Goal: Transaction & Acquisition: Purchase product/service

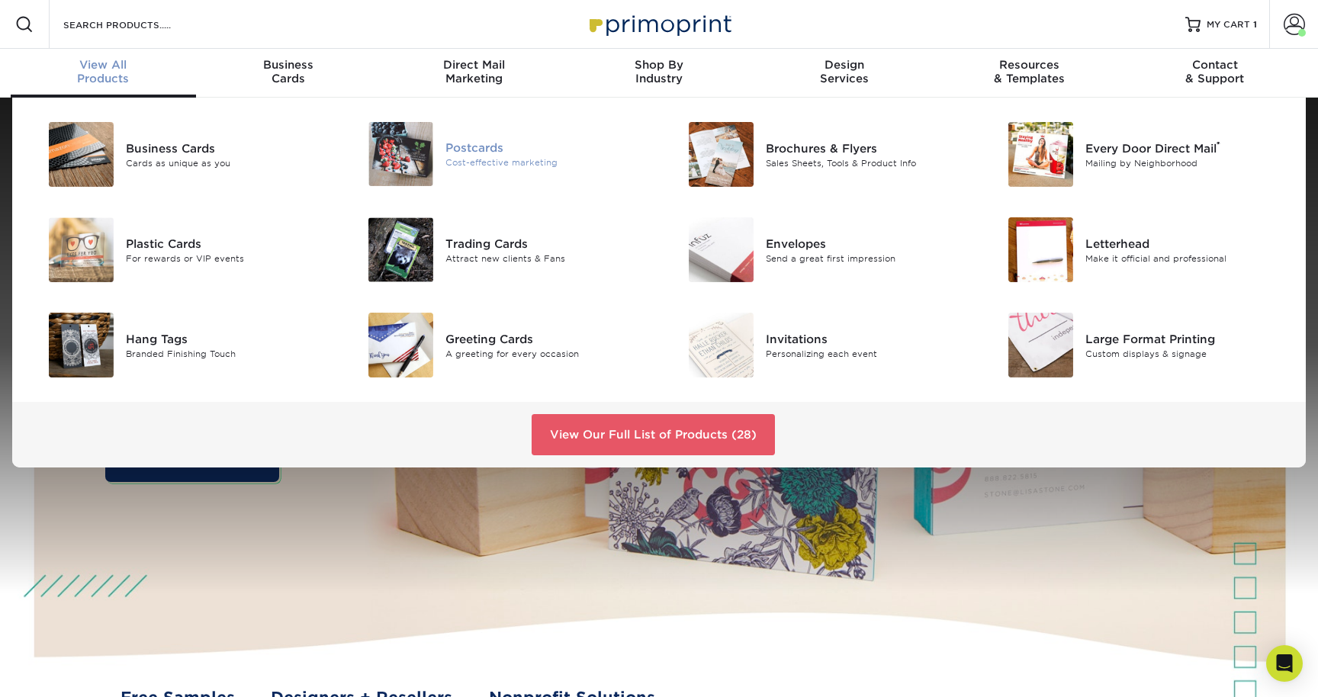
click at [497, 159] on div "Cost-effective marketing" at bounding box center [546, 162] width 202 height 13
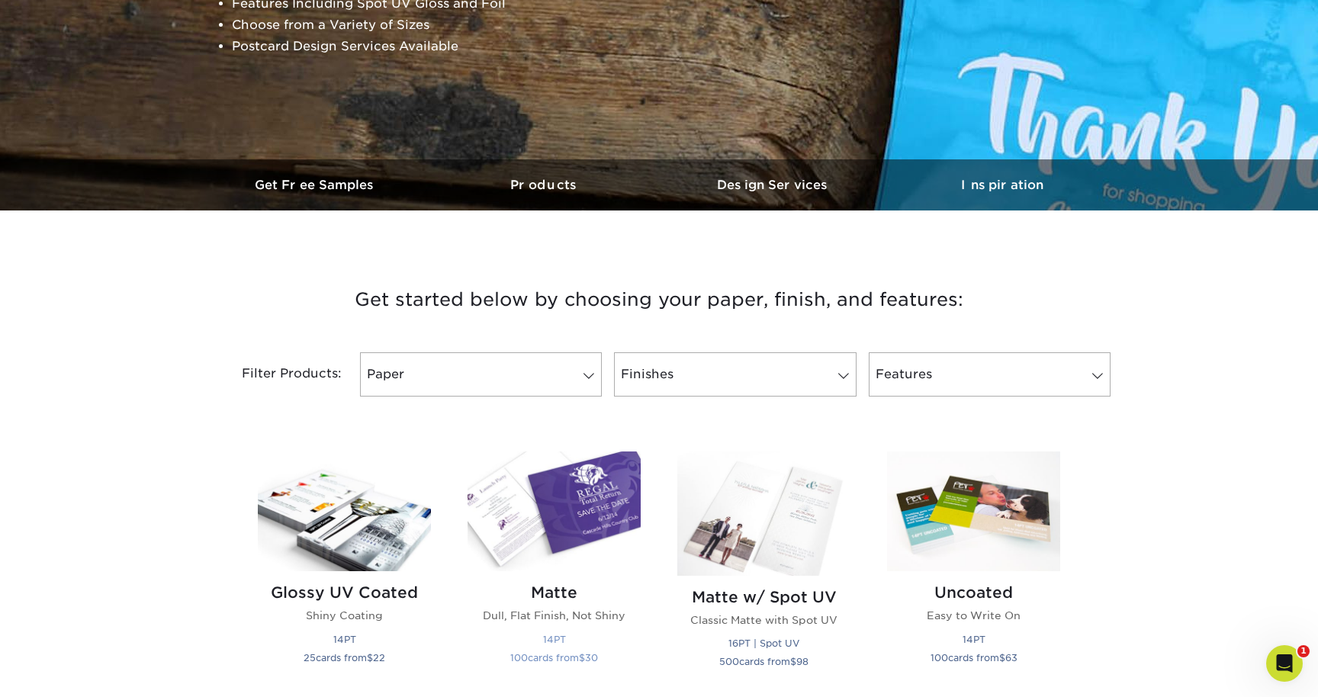
scroll to position [392, 0]
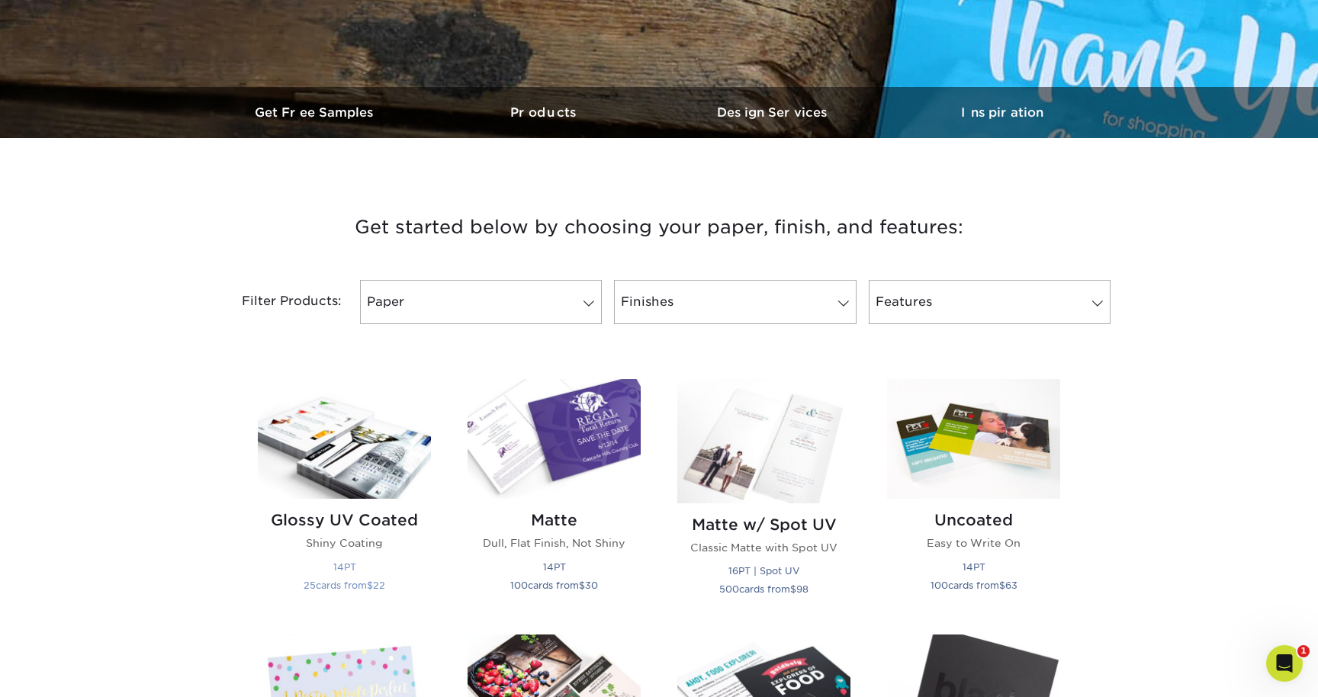
click at [372, 431] on img at bounding box center [344, 439] width 173 height 120
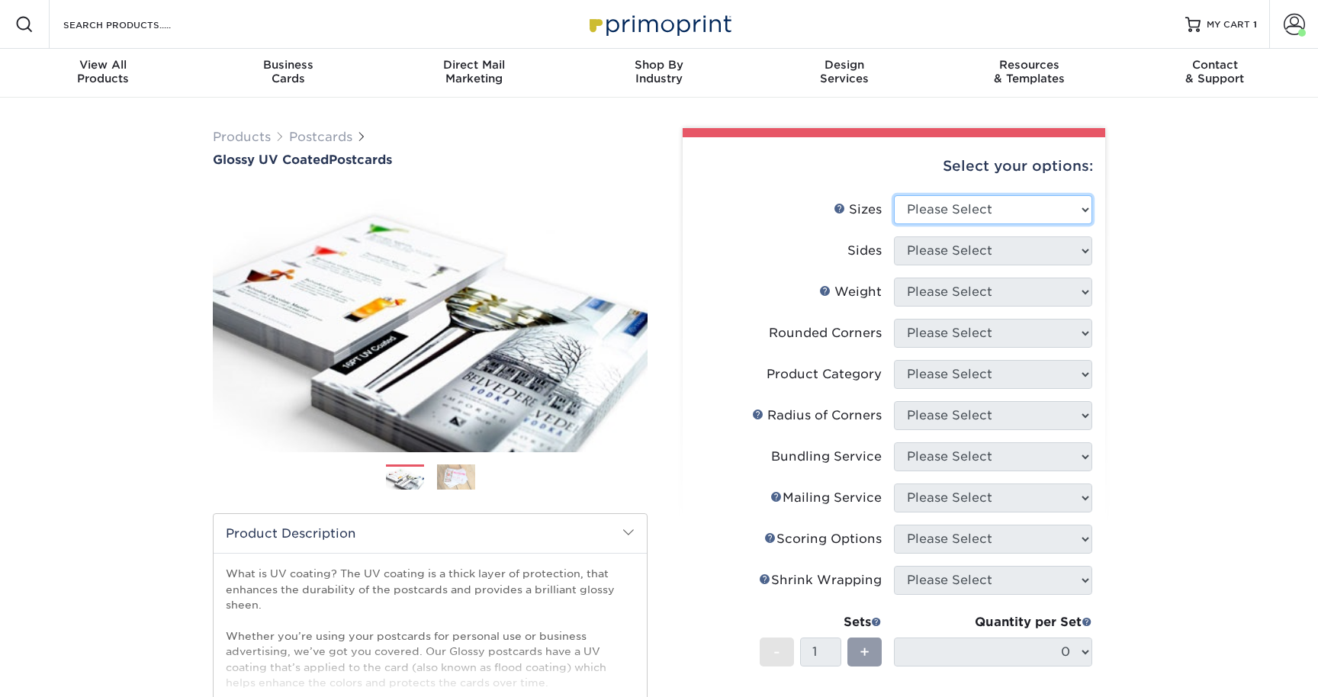
click at [959, 210] on select "Please Select 1.5" x 7" 2" x 4" 2" x 6" 2" x 7" 2" x 8" 2.12" x 5.5" 2.12" x 5.…" at bounding box center [993, 209] width 198 height 29
select select "3.50x5.50"
click at [894, 195] on select "Please Select 1.5" x 7" 2" x 4" 2" x 6" 2" x 7" 2" x 8" 2.12" x 5.5" 2.12" x 5.…" at bounding box center [993, 209] width 198 height 29
click at [978, 245] on select "Please Select Print Both Sides Print Front Only" at bounding box center [993, 250] width 198 height 29
select select "13abbda7-1d64-4f25-8bb2-c179b224825d"
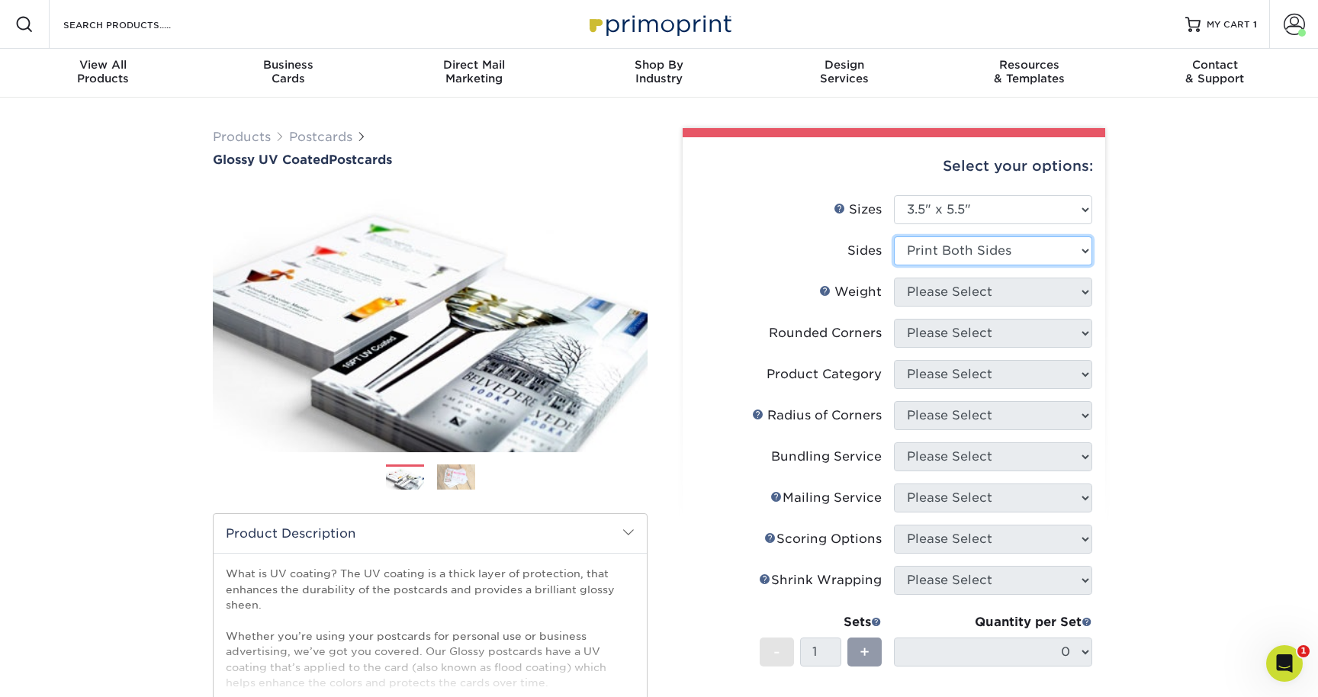
click at [894, 236] on select "Please Select Print Both Sides Print Front Only" at bounding box center [993, 250] width 198 height 29
click at [979, 301] on select "Please Select 16PT 18PT C1S 14PT" at bounding box center [993, 292] width 198 height 29
select select "14PT"
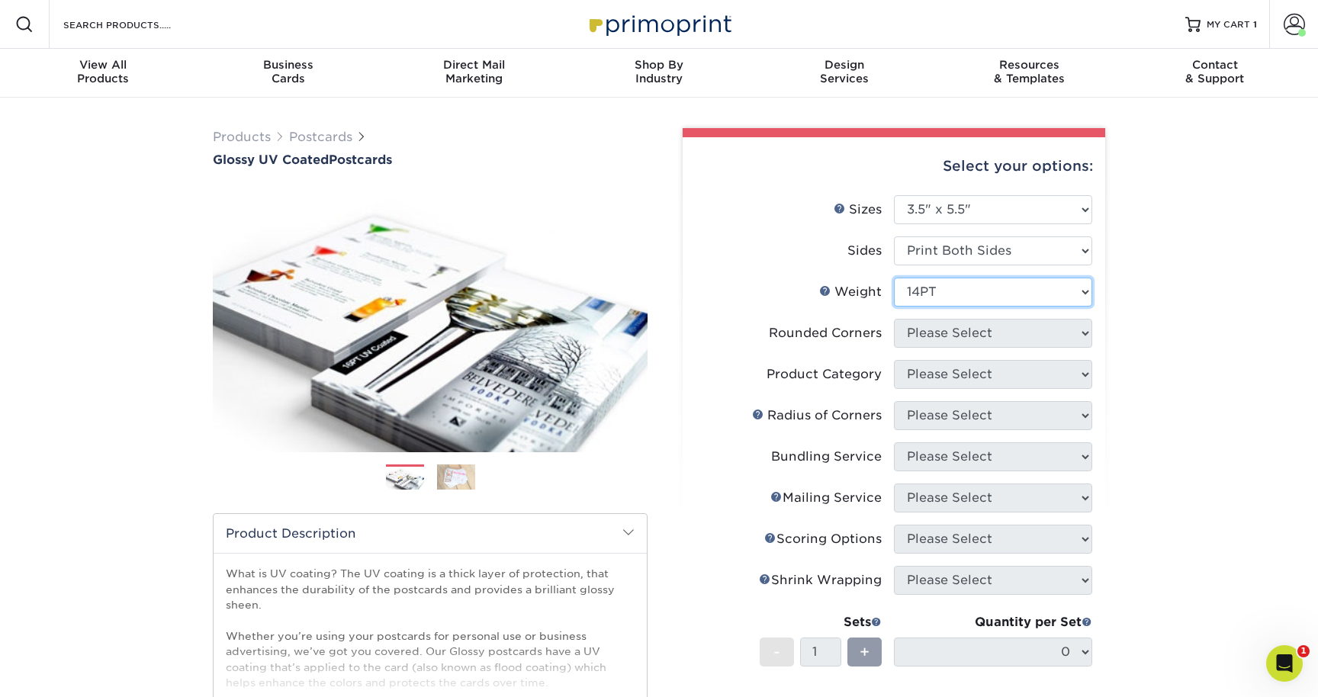
click at [894, 278] on select "Please Select 16PT 18PT C1S 14PT" at bounding box center [993, 292] width 198 height 29
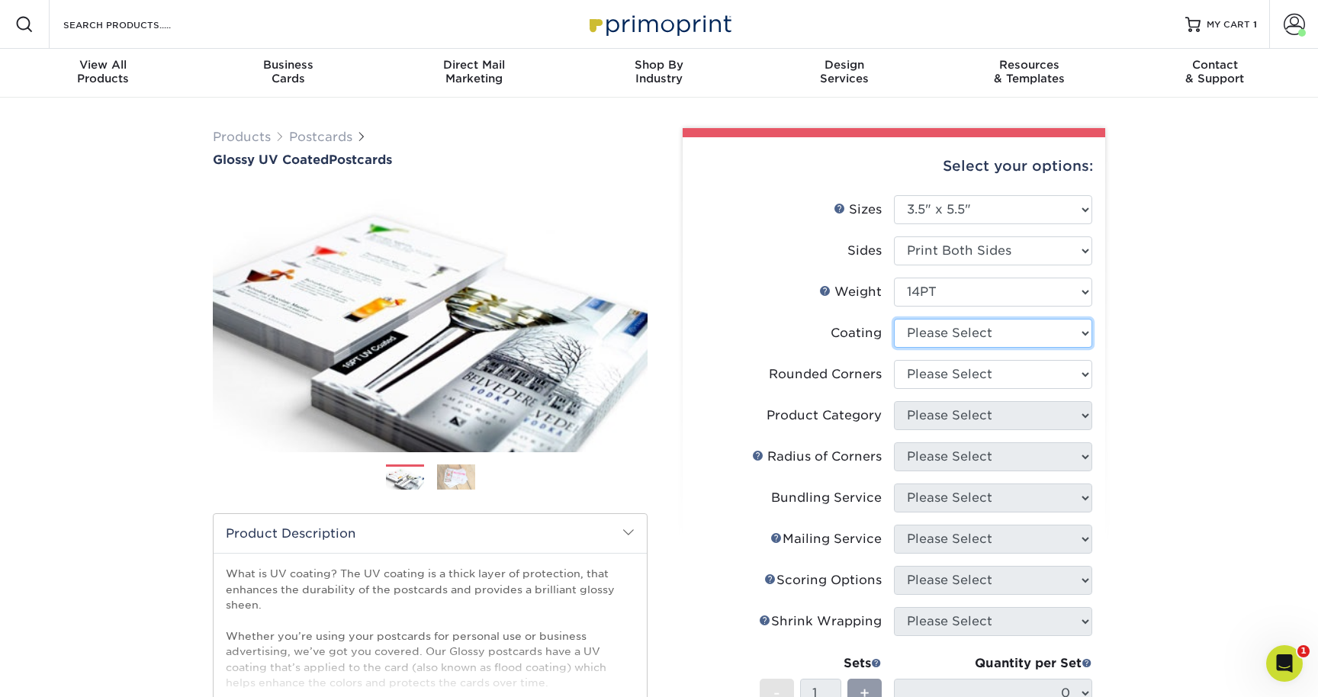
click at [990, 328] on select at bounding box center [993, 333] width 198 height 29
select select "ae367451-b2b8-45df-a344-0f05b6a12993"
click at [894, 319] on select at bounding box center [993, 333] width 198 height 29
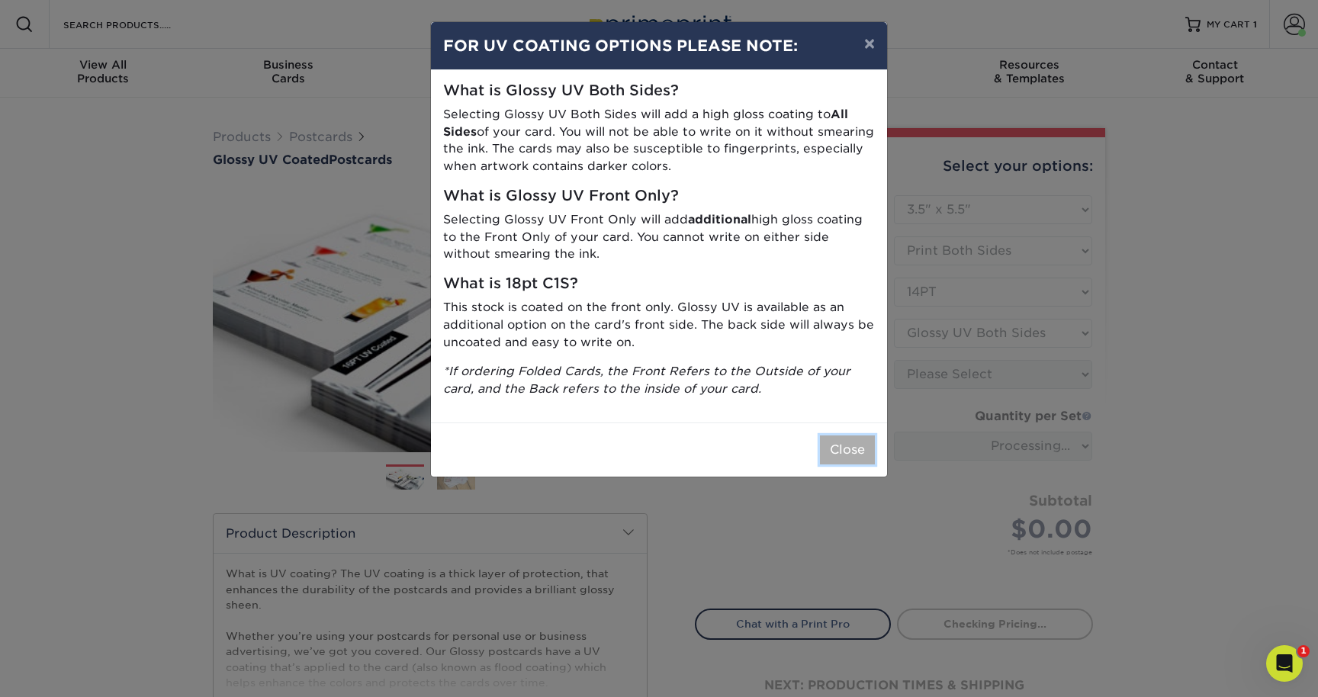
click at [849, 444] on button "Close" at bounding box center [847, 449] width 55 height 29
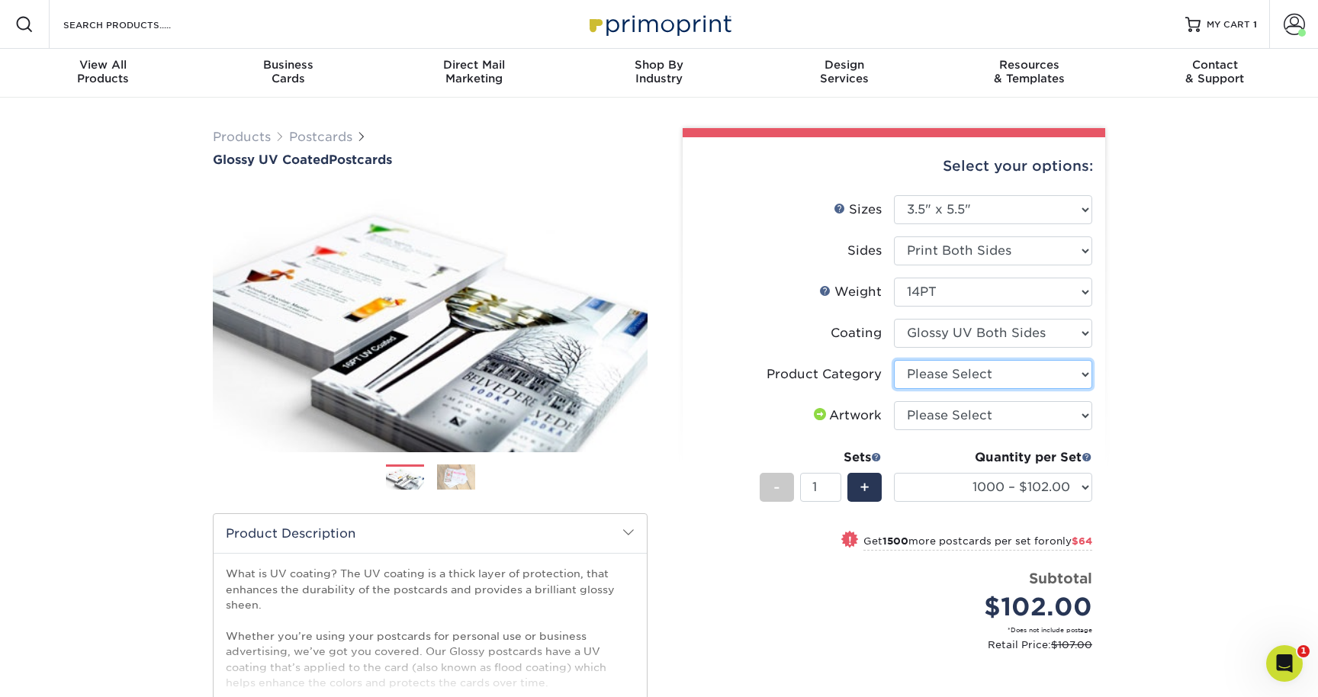
click at [977, 373] on select "Please Select Postcards" at bounding box center [993, 374] width 198 height 29
select select "9b7272e0-d6c8-4c3c-8e97-d3a1bcdab858"
click at [894, 360] on select "Please Select Postcards" at bounding box center [993, 374] width 198 height 29
click at [983, 422] on select "Please Select I will upload files I need a design - $150" at bounding box center [993, 415] width 198 height 29
select select "upload"
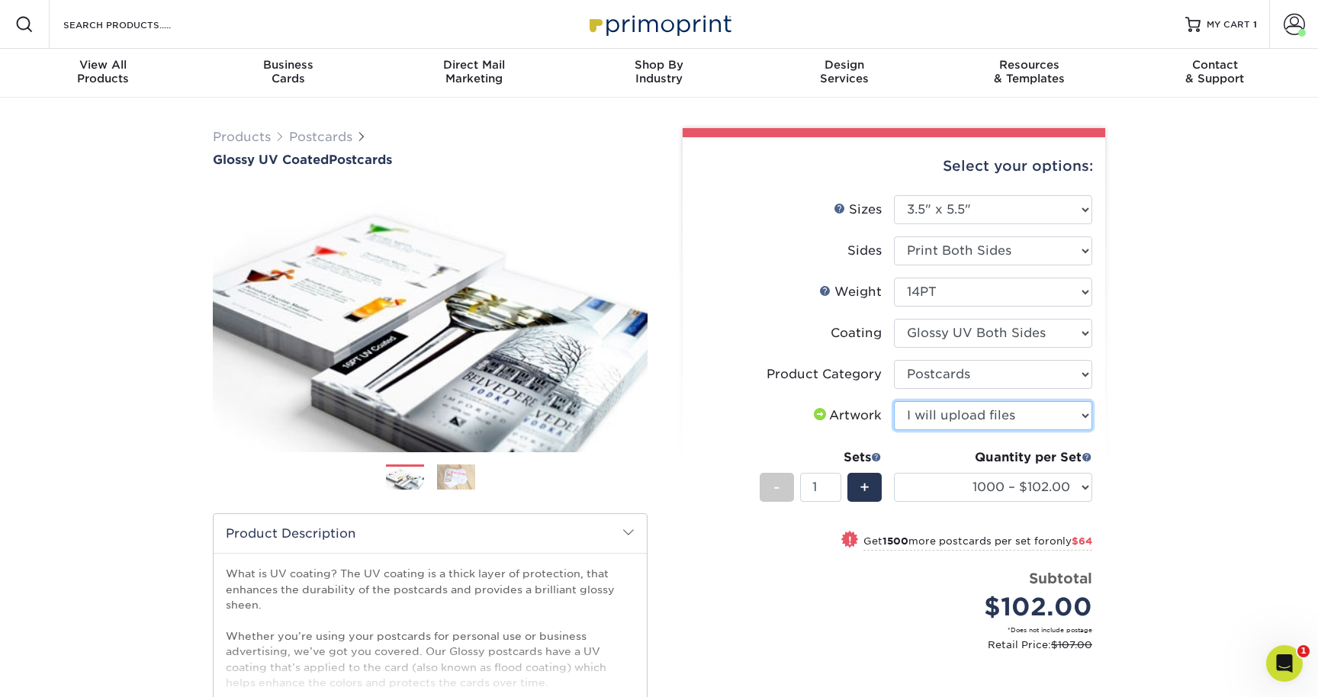
click at [894, 401] on select "Please Select I will upload files I need a design - $150" at bounding box center [993, 415] width 198 height 29
click at [990, 490] on select "1000 – $102.00 2500 – $166.00 5000 – $256.00 10000 – $488.00 15000 – $719.00 20…" at bounding box center [993, 487] width 198 height 29
select select "5000 – $256.00"
click at [894, 473] on select "1000 – $102.00 2500 – $166.00 5000 – $256.00 10000 – $488.00 15000 – $719.00 20…" at bounding box center [993, 487] width 198 height 29
click at [1251, 24] on div "MY CART 1" at bounding box center [1231, 24] width 50 height 13
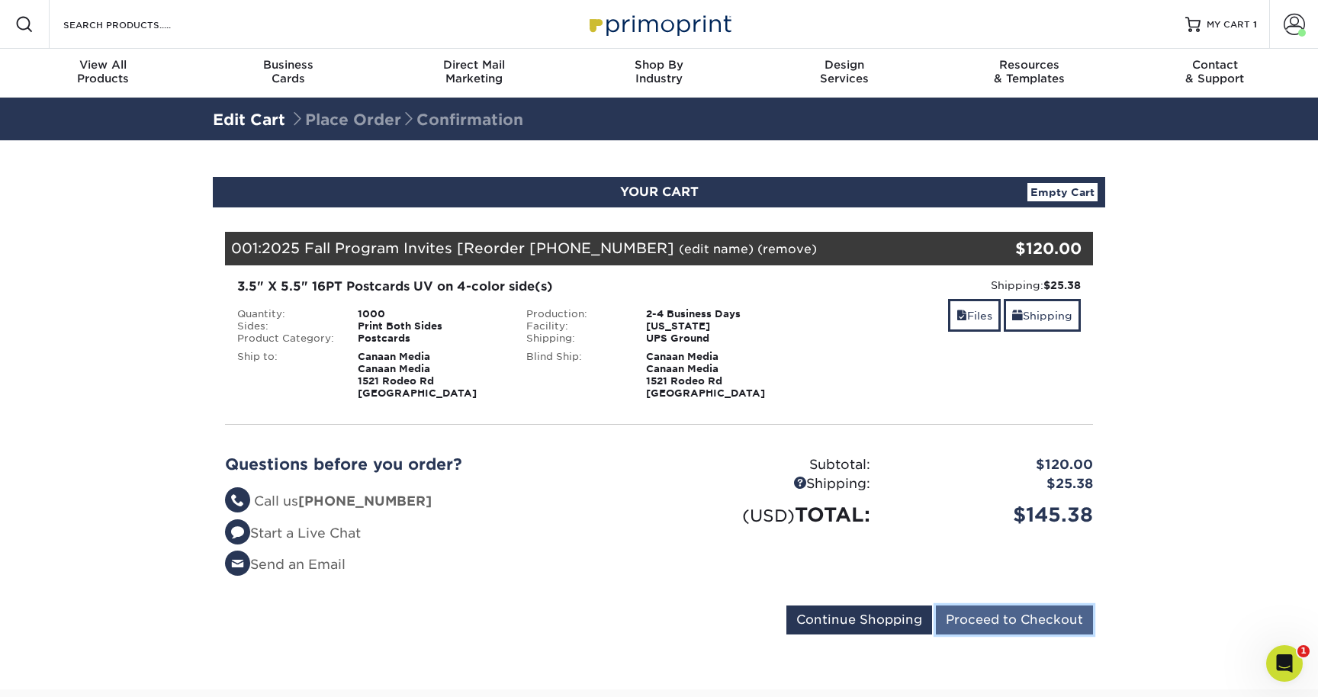
click at [988, 622] on input "Proceed to Checkout" at bounding box center [1014, 619] width 157 height 29
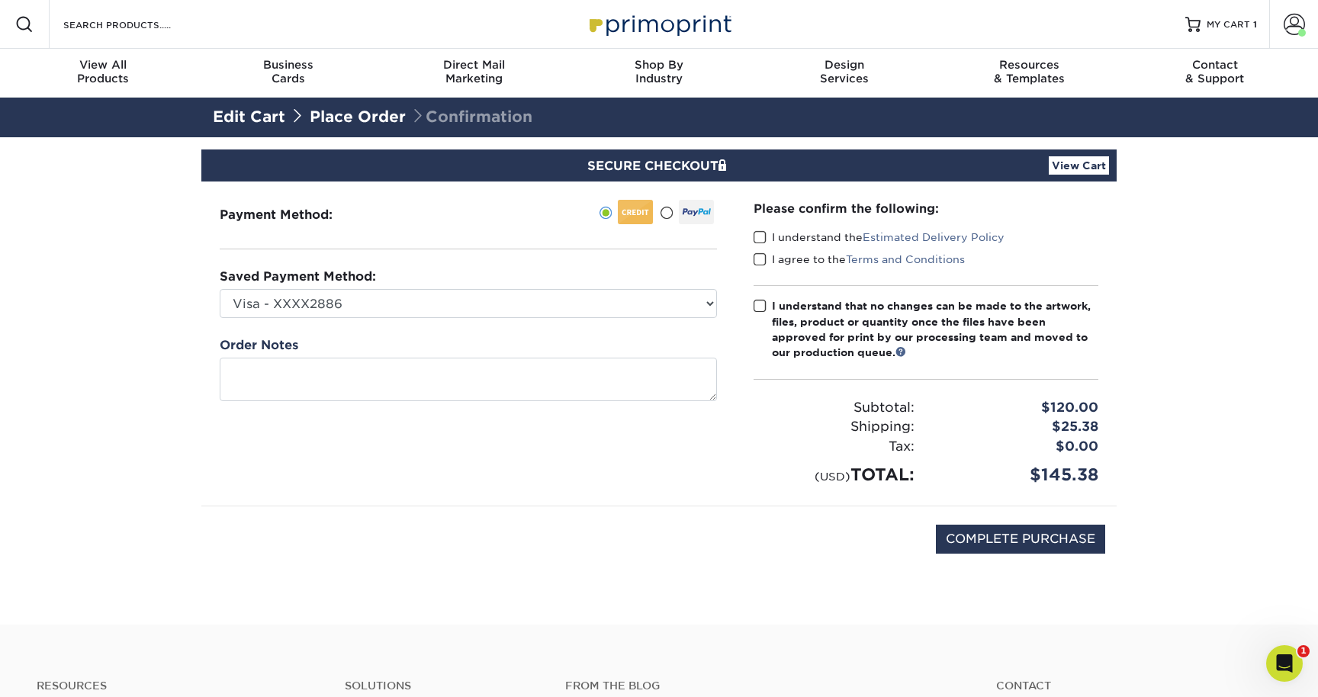
click at [758, 232] on span at bounding box center [759, 237] width 13 height 14
click at [0, 0] on input "I understand the Estimated Delivery Policy" at bounding box center [0, 0] width 0 height 0
click at [758, 257] on span at bounding box center [759, 259] width 13 height 14
click at [0, 0] on input "I agree to the Terms and Conditions" at bounding box center [0, 0] width 0 height 0
click at [760, 300] on span at bounding box center [759, 306] width 13 height 14
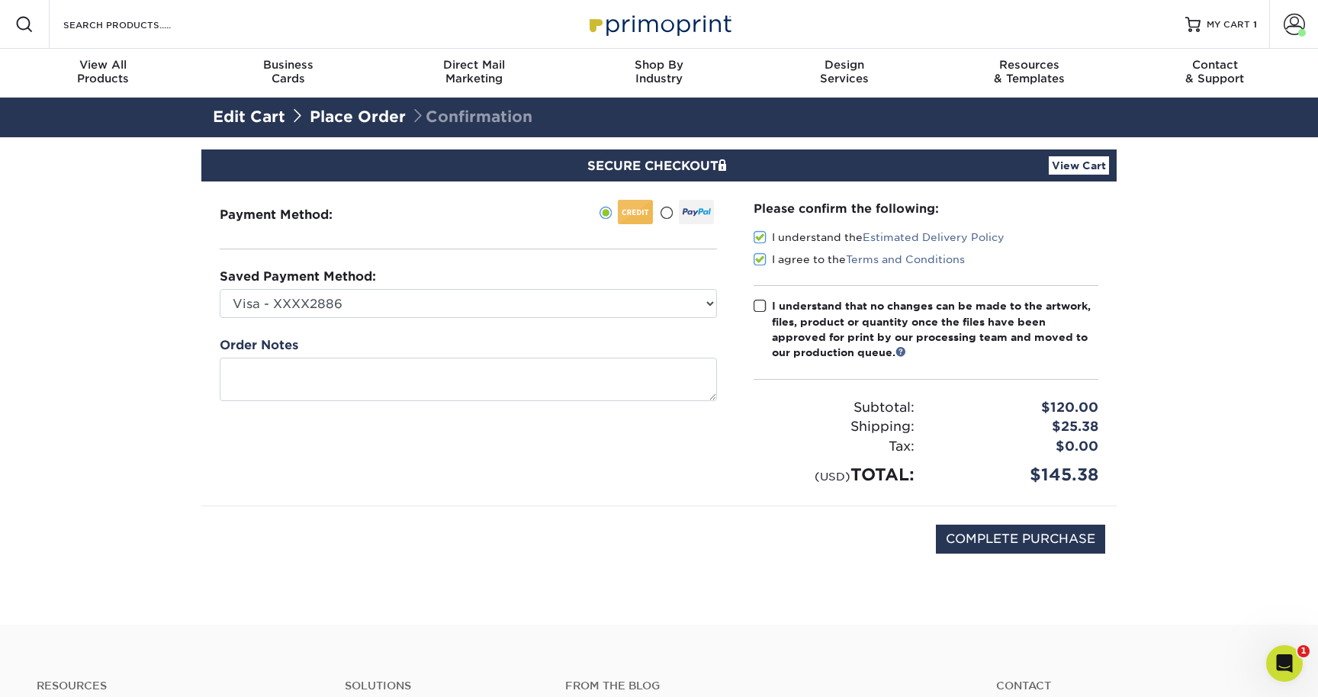
click at [0, 0] on input "I understand that no changes can be made to the artwork, files, product or quan…" at bounding box center [0, 0] width 0 height 0
click at [1074, 163] on link "View Cart" at bounding box center [1078, 165] width 60 height 18
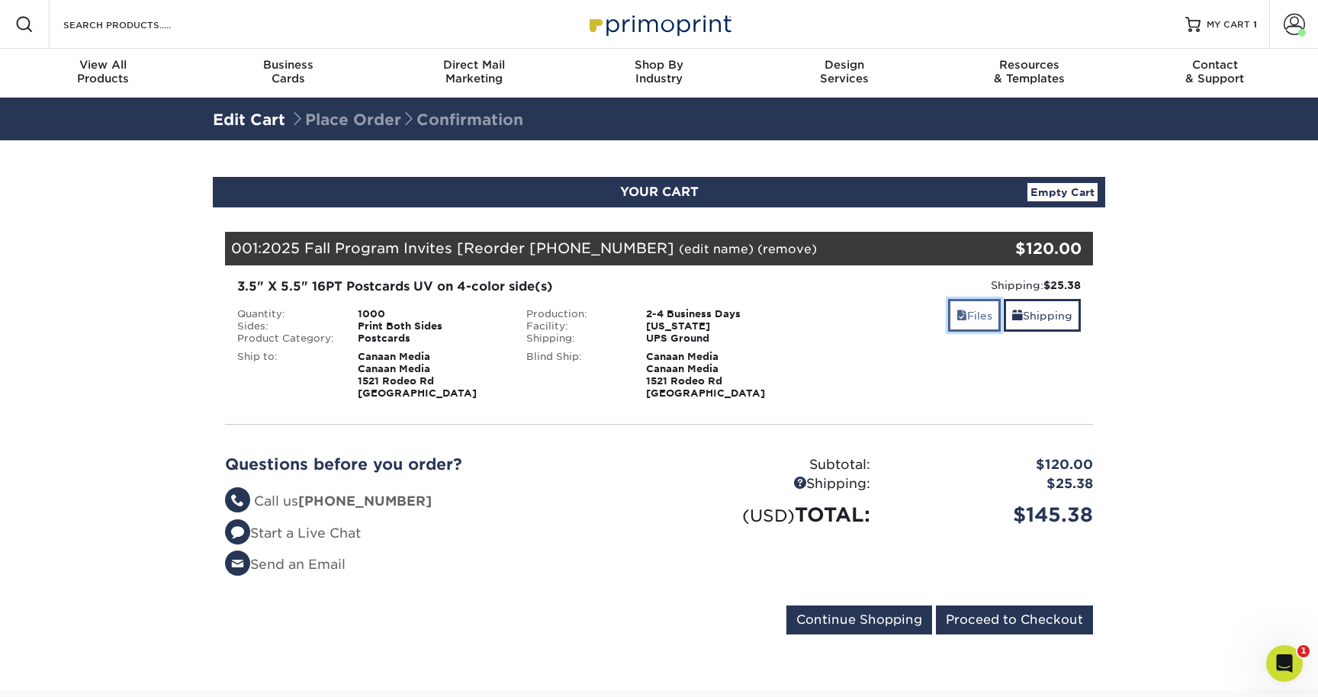
click at [971, 313] on link "Files" at bounding box center [974, 315] width 53 height 33
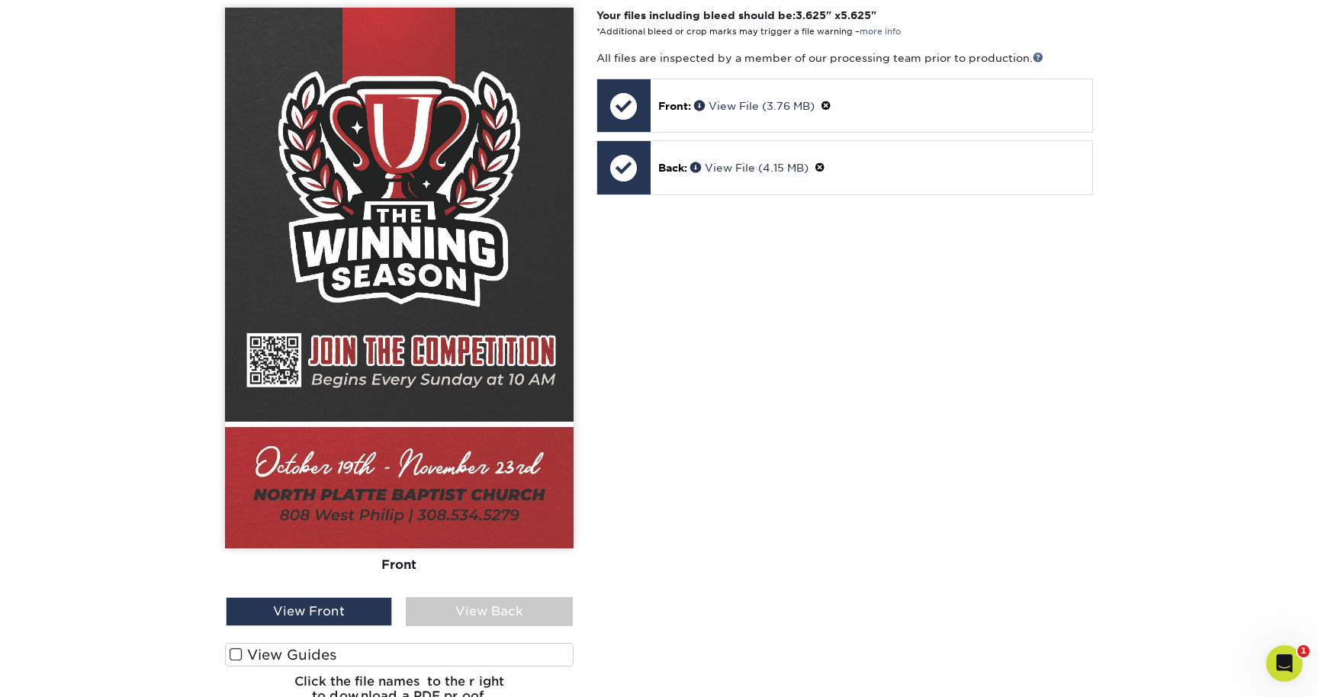
scroll to position [532, 0]
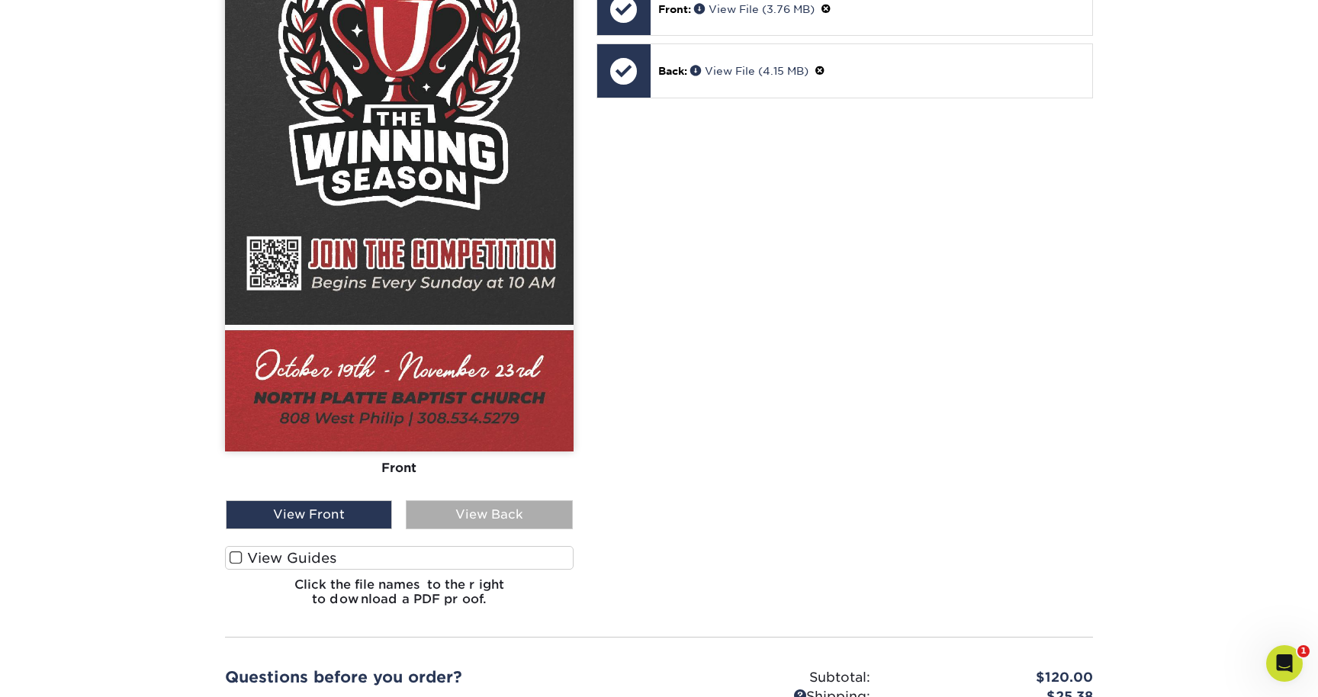
click at [445, 515] on div "View Back" at bounding box center [489, 514] width 166 height 29
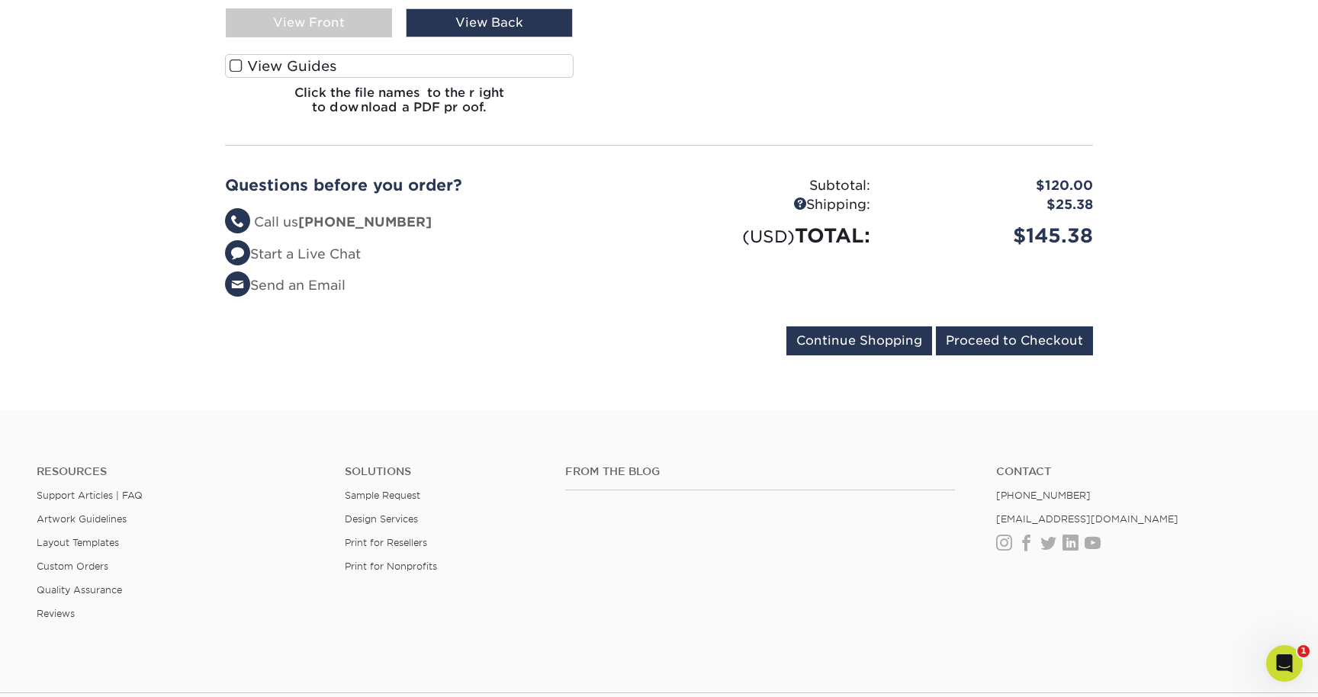
scroll to position [1042, 0]
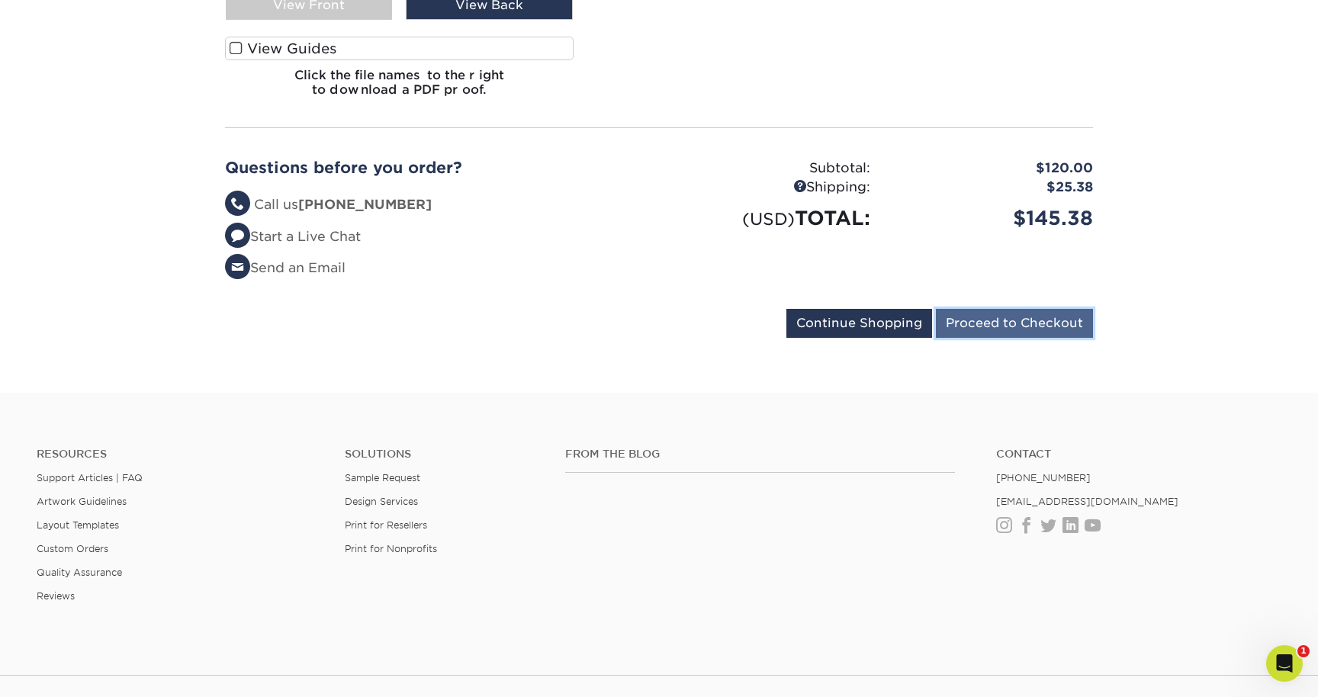
click at [1040, 319] on input "Proceed to Checkout" at bounding box center [1014, 323] width 157 height 29
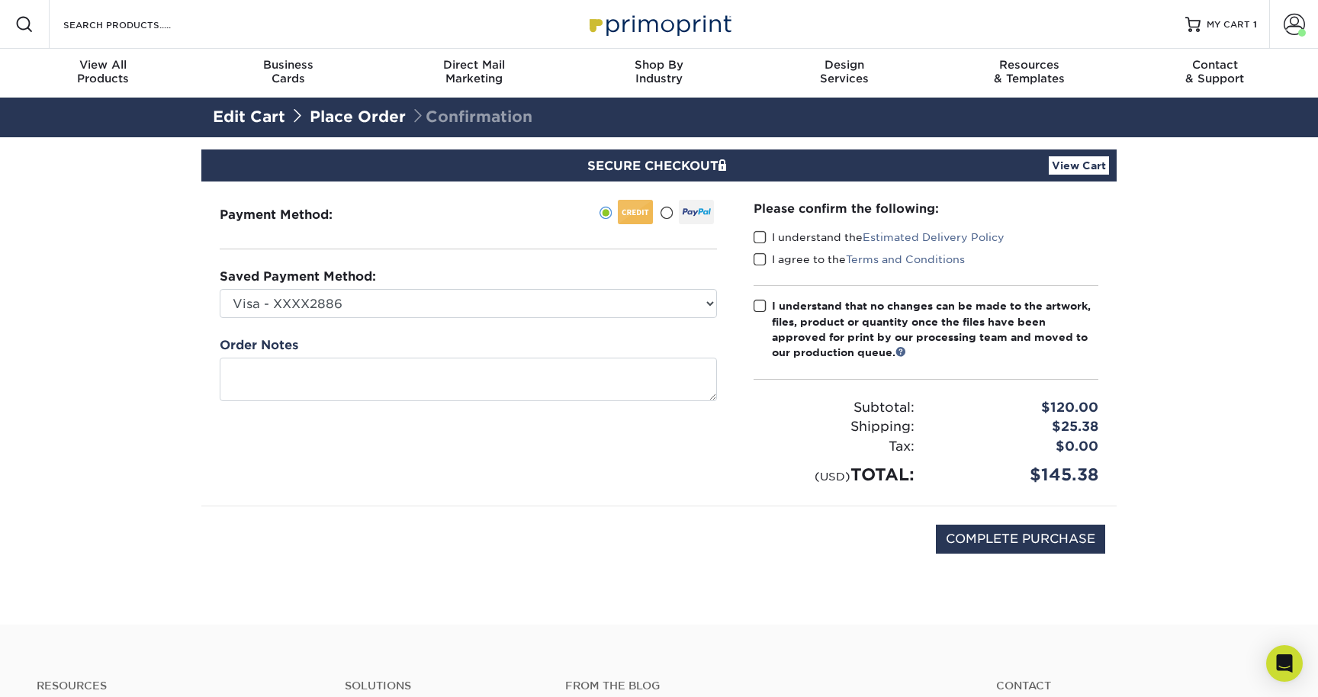
click at [757, 234] on span at bounding box center [759, 237] width 13 height 14
click at [0, 0] on input "I understand the Estimated Delivery Policy" at bounding box center [0, 0] width 0 height 0
click at [759, 255] on span at bounding box center [759, 259] width 13 height 14
click at [0, 0] on input "I agree to the Terms and Conditions" at bounding box center [0, 0] width 0 height 0
click at [758, 306] on span at bounding box center [759, 306] width 13 height 14
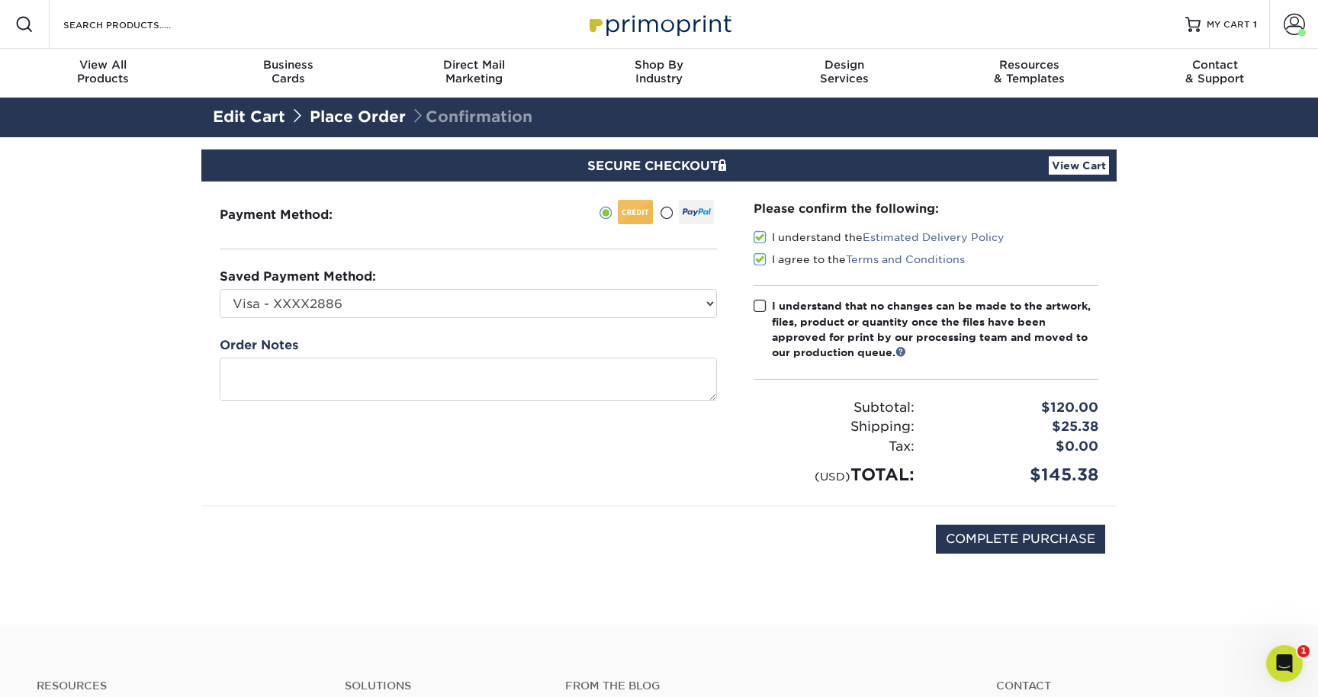
click at [0, 0] on input "I understand that no changes can be made to the artwork, files, product or quan…" at bounding box center [0, 0] width 0 height 0
click at [972, 541] on input "COMPLETE PURCHASE" at bounding box center [1020, 539] width 169 height 29
type input "PROCESSING, PLEASE WAIT..."
